Goal: Task Accomplishment & Management: Complete application form

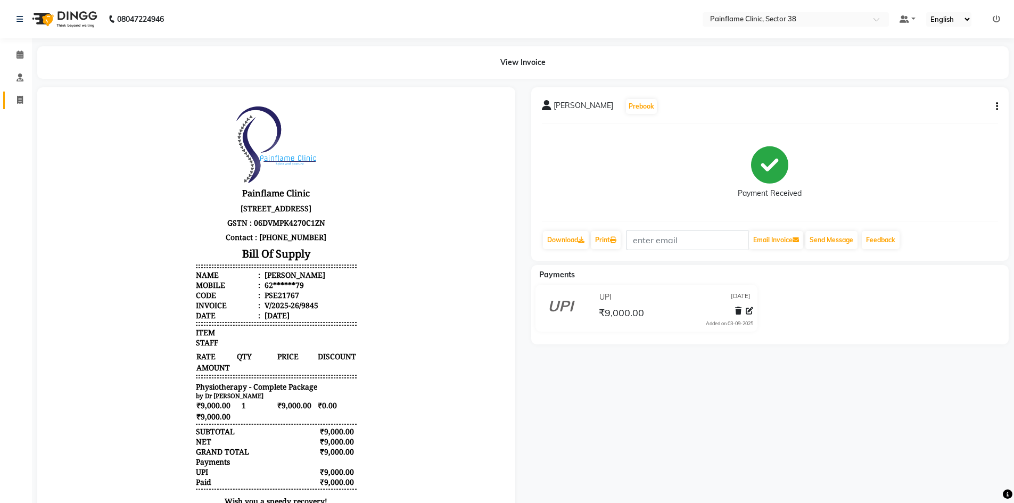
click at [19, 102] on icon at bounding box center [20, 100] width 6 height 8
select select "service"
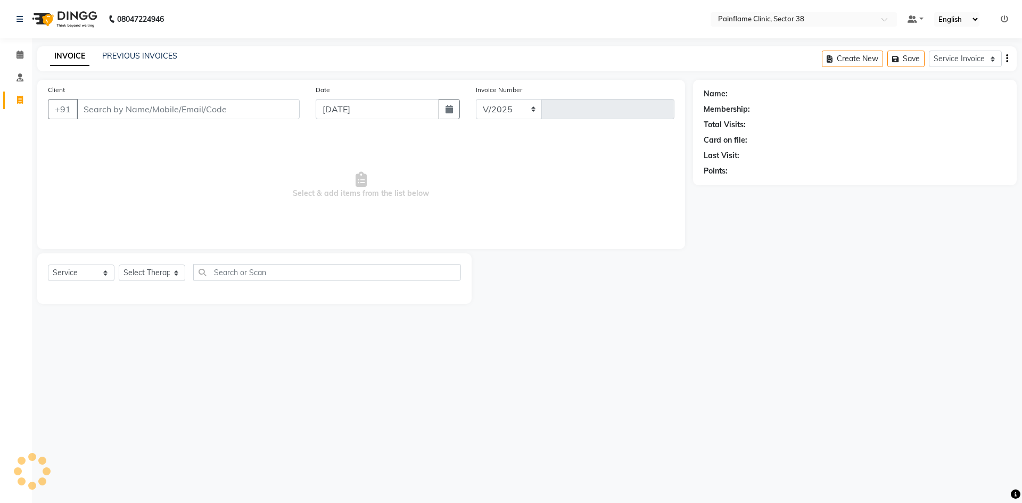
select select "3964"
type input "9847"
drag, startPoint x: 100, startPoint y: 114, endPoint x: 108, endPoint y: 101, distance: 16.0
click at [101, 114] on input "Client" at bounding box center [188, 109] width 223 height 20
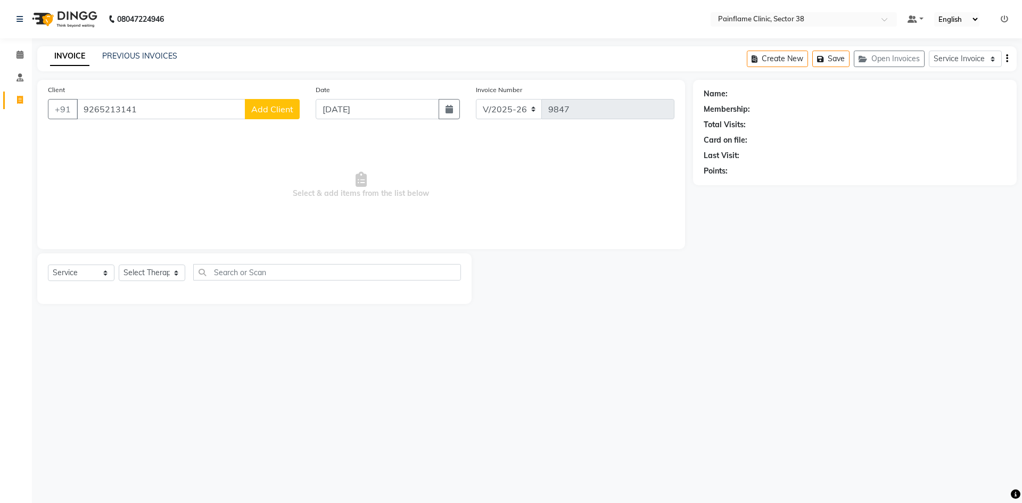
type input "9265213141"
click at [279, 112] on span "Add Client" at bounding box center [272, 109] width 42 height 11
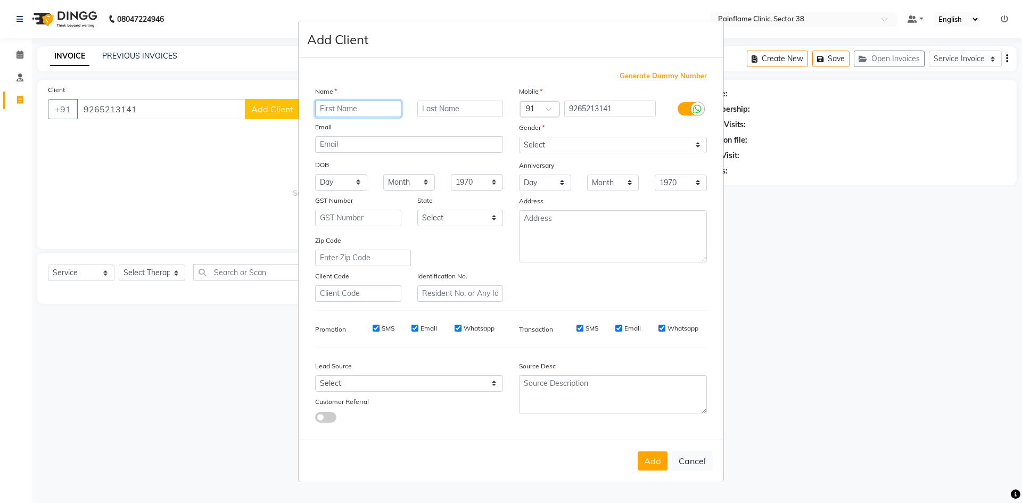
click at [373, 109] on input "text" at bounding box center [358, 109] width 86 height 16
paste input "Intazar [PERSON_NAME] [PERSON_NAME]"
type input "Intazar [PERSON_NAME] [PERSON_NAME]"
click at [538, 152] on select "Select [DEMOGRAPHIC_DATA] [DEMOGRAPHIC_DATA] Other Prefer Not To Say" at bounding box center [613, 145] width 188 height 16
select select "[DEMOGRAPHIC_DATA]"
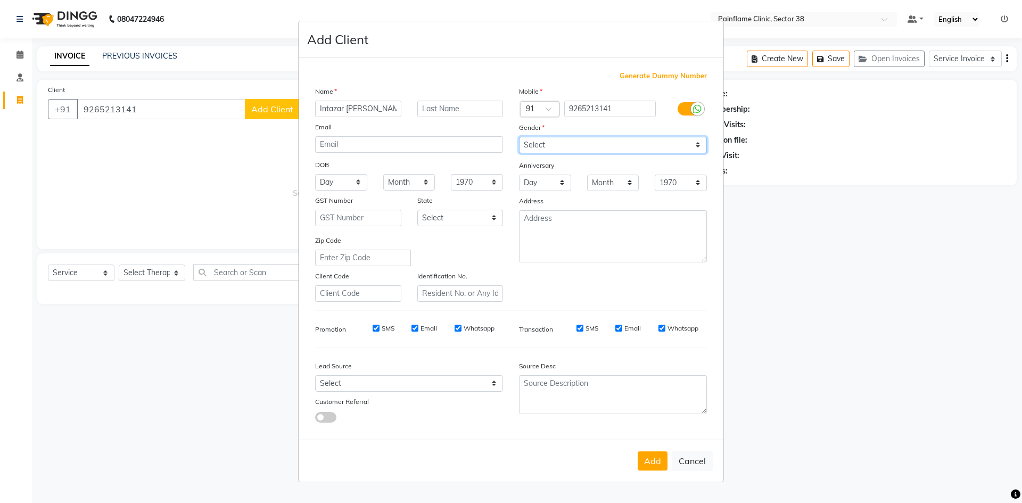
click at [519, 137] on select "Select [DEMOGRAPHIC_DATA] [DEMOGRAPHIC_DATA] Other Prefer Not To Say" at bounding box center [613, 145] width 188 height 16
click at [654, 460] on button "Add" at bounding box center [653, 460] width 30 height 19
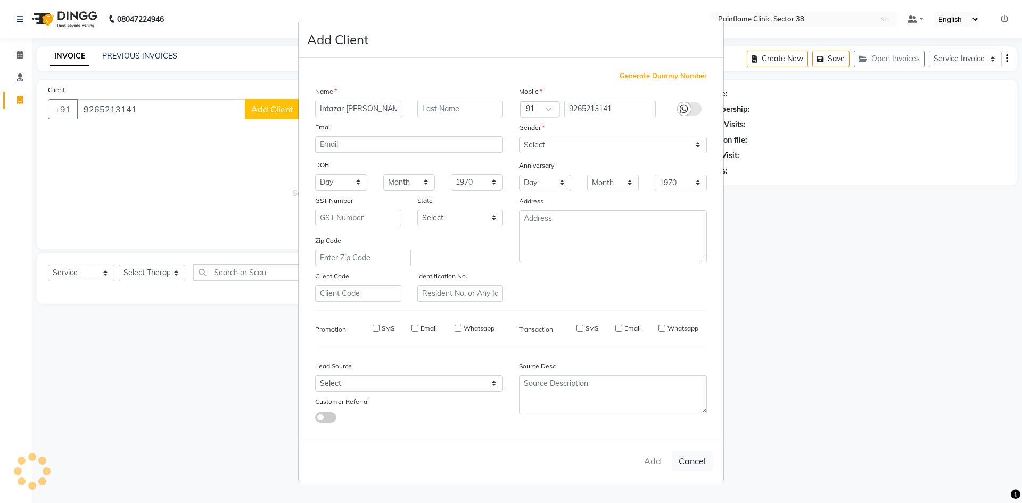
type input "92******41"
select select
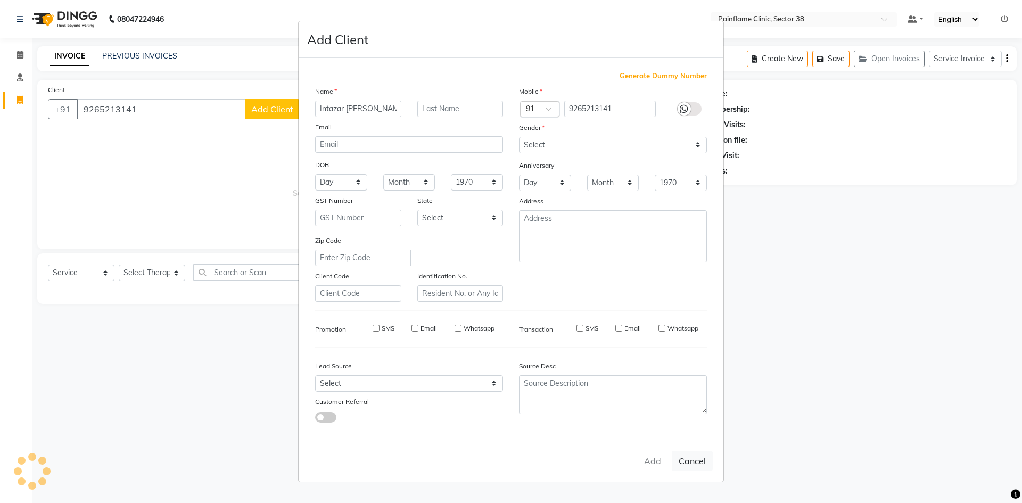
select select
checkbox input "false"
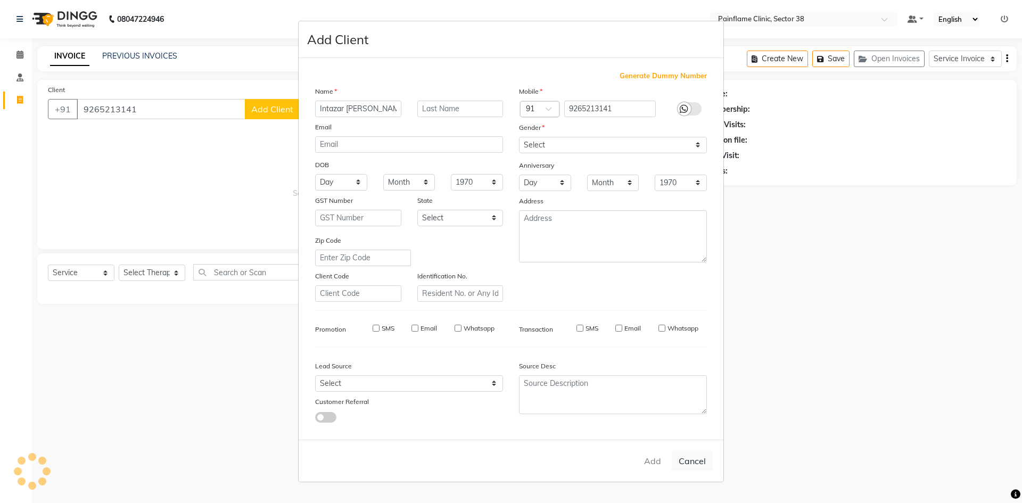
checkbox input "false"
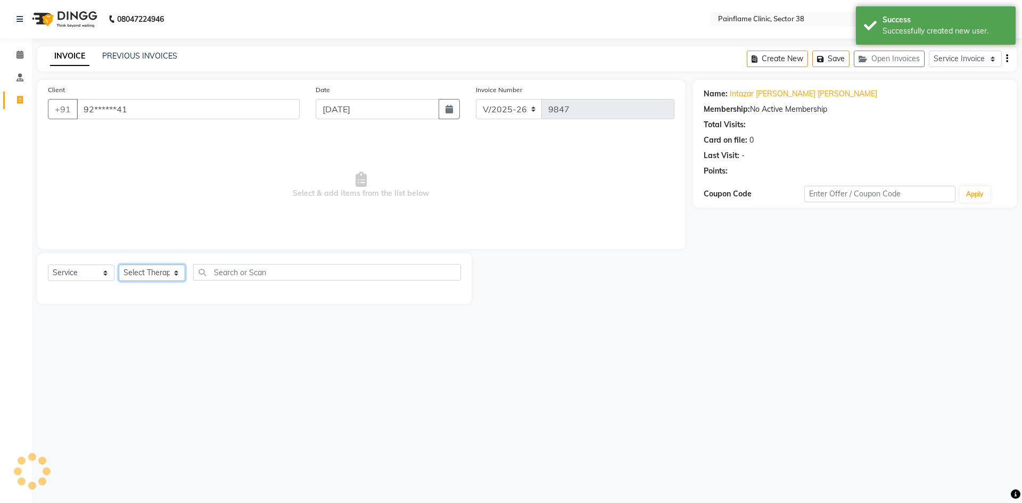
click at [126, 278] on select "Select Therapist [PERSON_NAME] Dr [PERSON_NAME] [PERSON_NAME] Dr [PERSON_NAME] …" at bounding box center [152, 273] width 67 height 16
select select "20209"
click at [119, 265] on select "Select Therapist [PERSON_NAME] Dr [PERSON_NAME] [PERSON_NAME] Dr [PERSON_NAME] …" at bounding box center [152, 273] width 67 height 16
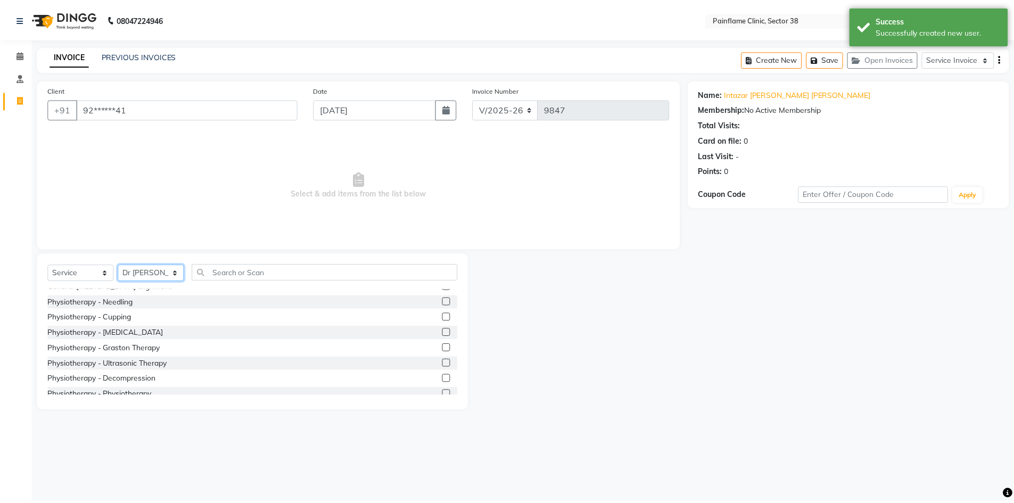
scroll to position [63, 0]
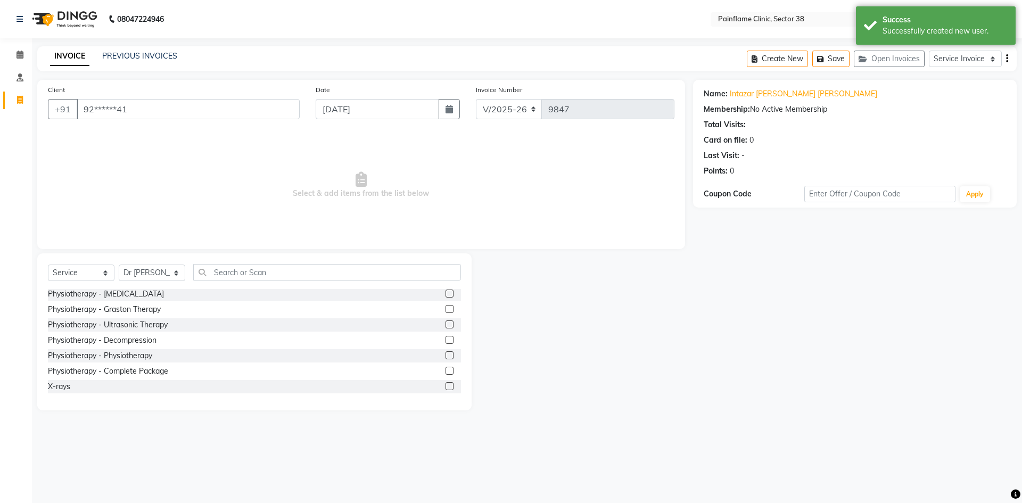
click at [445, 358] on label at bounding box center [449, 355] width 8 height 8
click at [445, 358] on input "checkbox" at bounding box center [448, 355] width 7 height 7
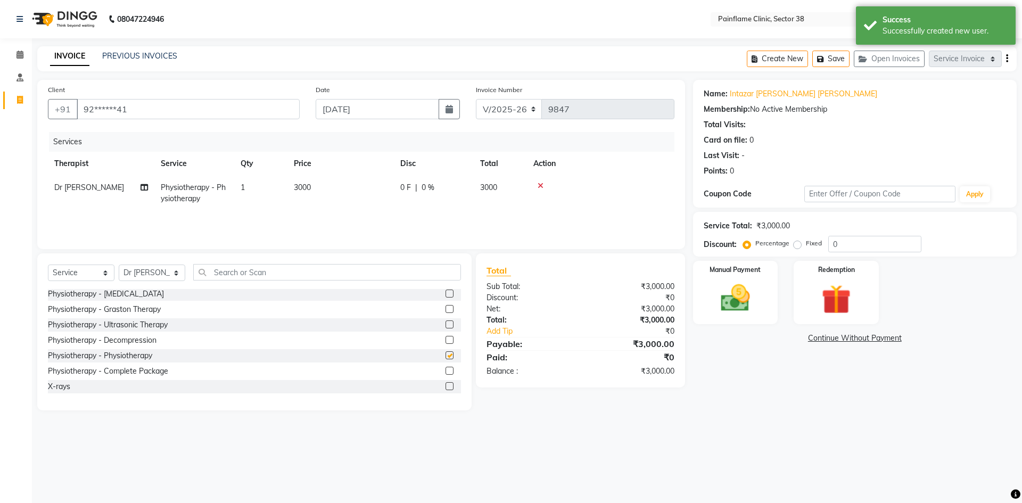
checkbox input "false"
drag, startPoint x: 353, startPoint y: 171, endPoint x: 359, endPoint y: 194, distance: 23.1
click at [353, 174] on th "Price" at bounding box center [340, 164] width 106 height 24
click at [360, 186] on td "3000" at bounding box center [340, 193] width 106 height 35
select select "20209"
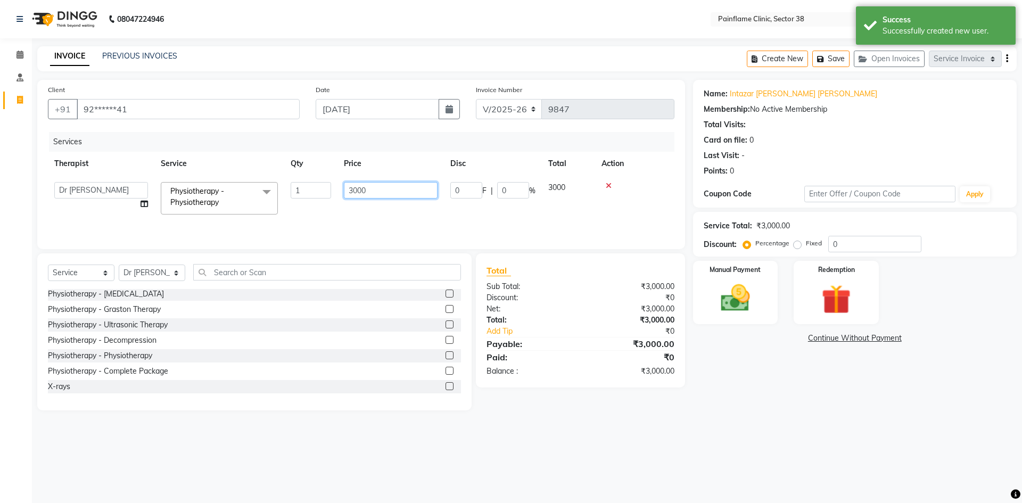
drag, startPoint x: 357, startPoint y: 189, endPoint x: 348, endPoint y: 195, distance: 10.8
click at [348, 195] on input "3000" at bounding box center [391, 190] width 94 height 16
type input "1000"
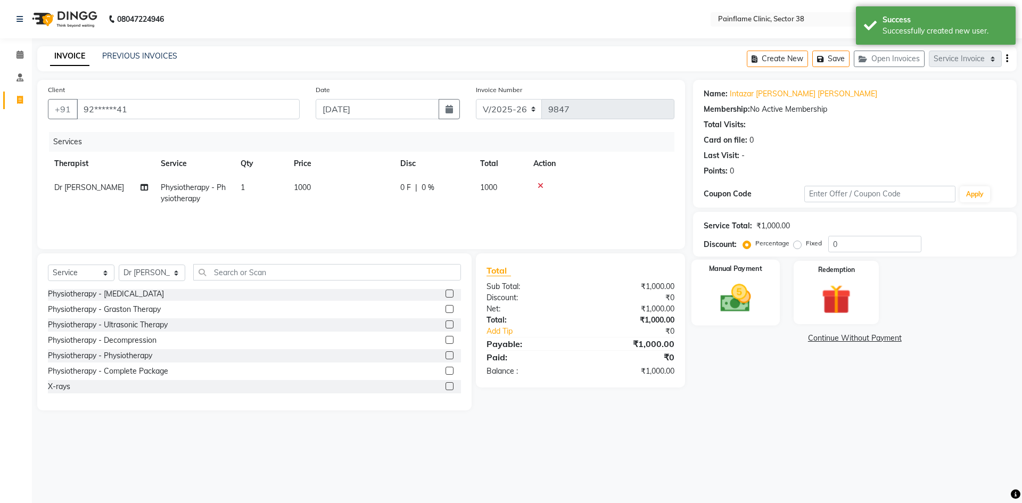
click at [739, 307] on img at bounding box center [735, 297] width 49 height 35
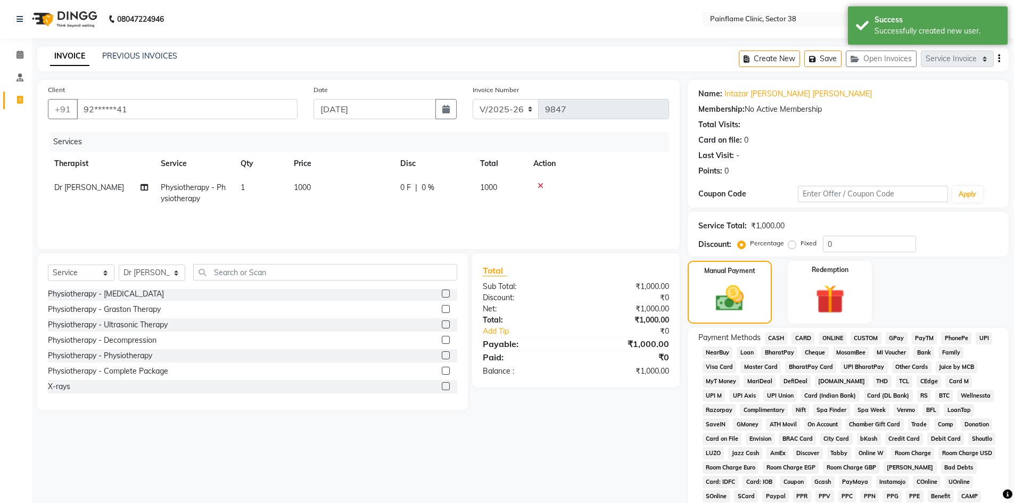
click at [987, 344] on span "UPI" at bounding box center [984, 338] width 16 height 12
click at [985, 340] on span "UPI" at bounding box center [984, 338] width 16 height 12
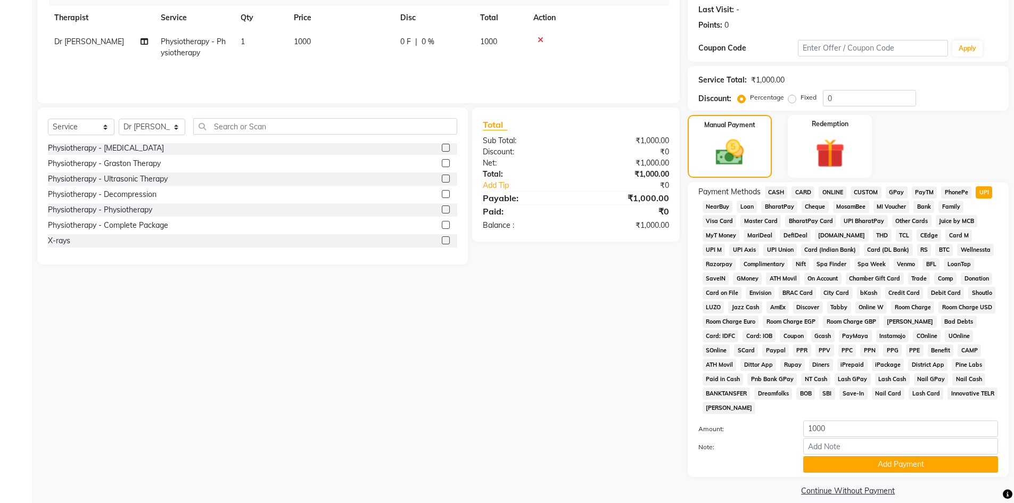
scroll to position [158, 0]
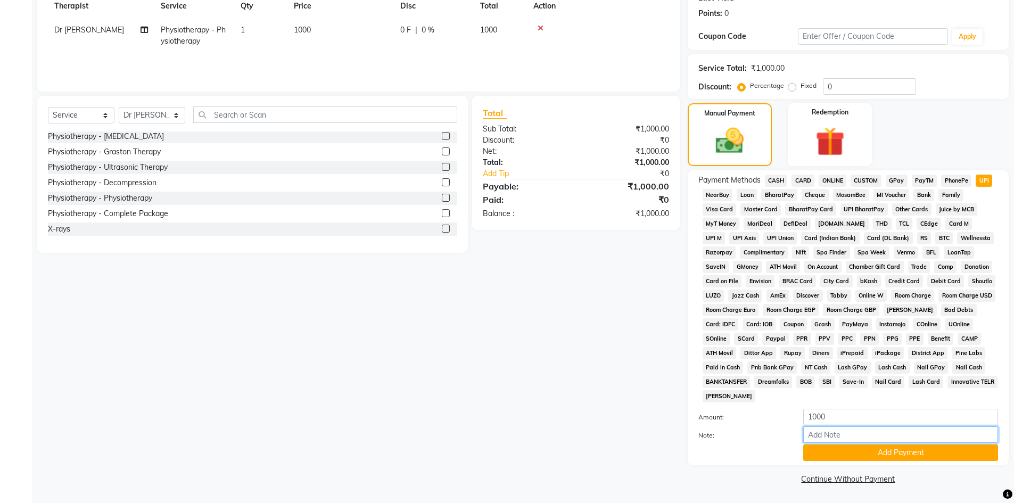
click at [861, 436] on input "Note:" at bounding box center [900, 434] width 195 height 16
type input "Adv Payment For Package"
click at [872, 456] on button "Add Payment" at bounding box center [900, 452] width 195 height 16
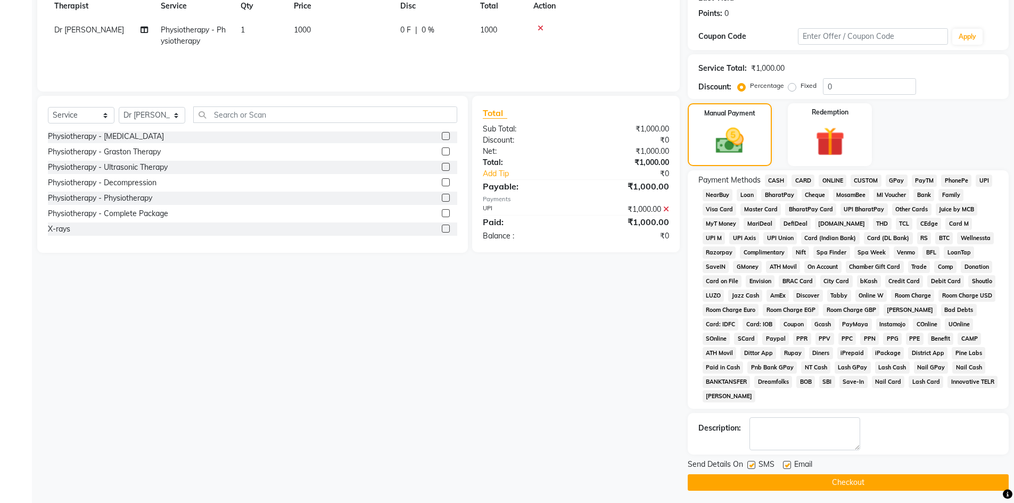
click at [788, 465] on label at bounding box center [787, 465] width 8 height 8
click at [788, 465] on input "checkbox" at bounding box center [786, 465] width 7 height 7
checkbox input "false"
click at [750, 465] on label at bounding box center [751, 465] width 8 height 8
click at [750, 465] on input "checkbox" at bounding box center [750, 465] width 7 height 7
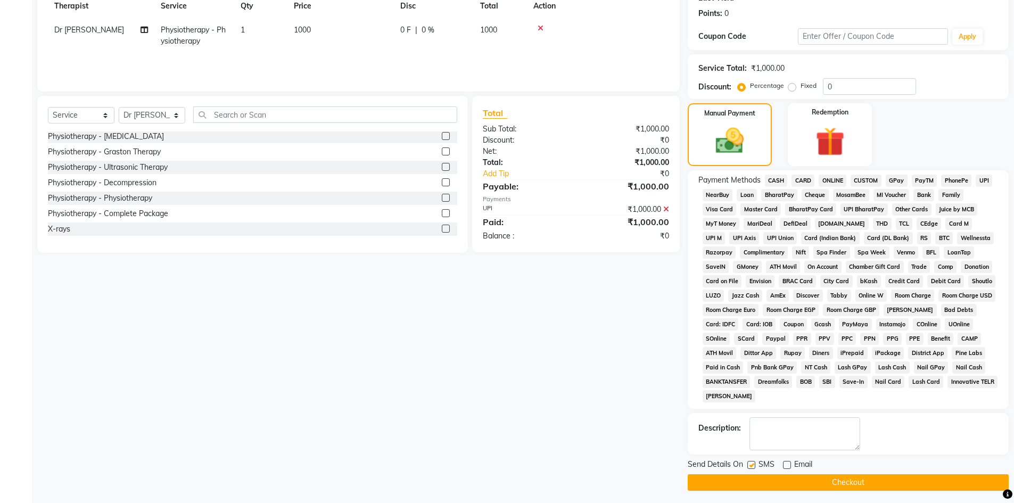
checkbox input "false"
click at [748, 485] on button "Checkout" at bounding box center [848, 482] width 321 height 16
